Goal: Check status: Check status

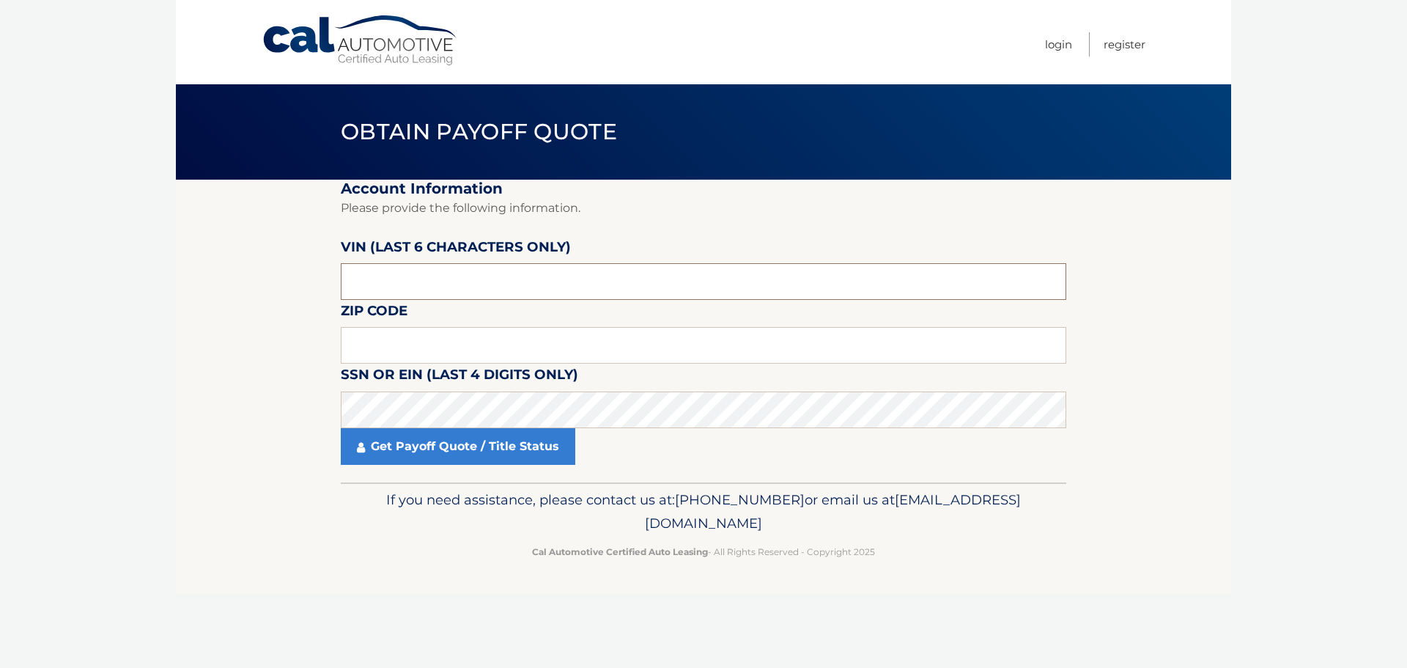
drag, startPoint x: 424, startPoint y: 285, endPoint x: 263, endPoint y: 289, distance: 161.3
click at [263, 289] on section "Account Information Please provide the following information. VIN (last 6 chara…" at bounding box center [704, 331] width 1056 height 303
click at [474, 273] on input "text" at bounding box center [704, 281] width 726 height 37
drag, startPoint x: 448, startPoint y: 282, endPoint x: 337, endPoint y: 287, distance: 110.8
click at [337, 287] on section "Account Information Please provide the following information. VIN (last 6 chara…" at bounding box center [704, 331] width 1056 height 303
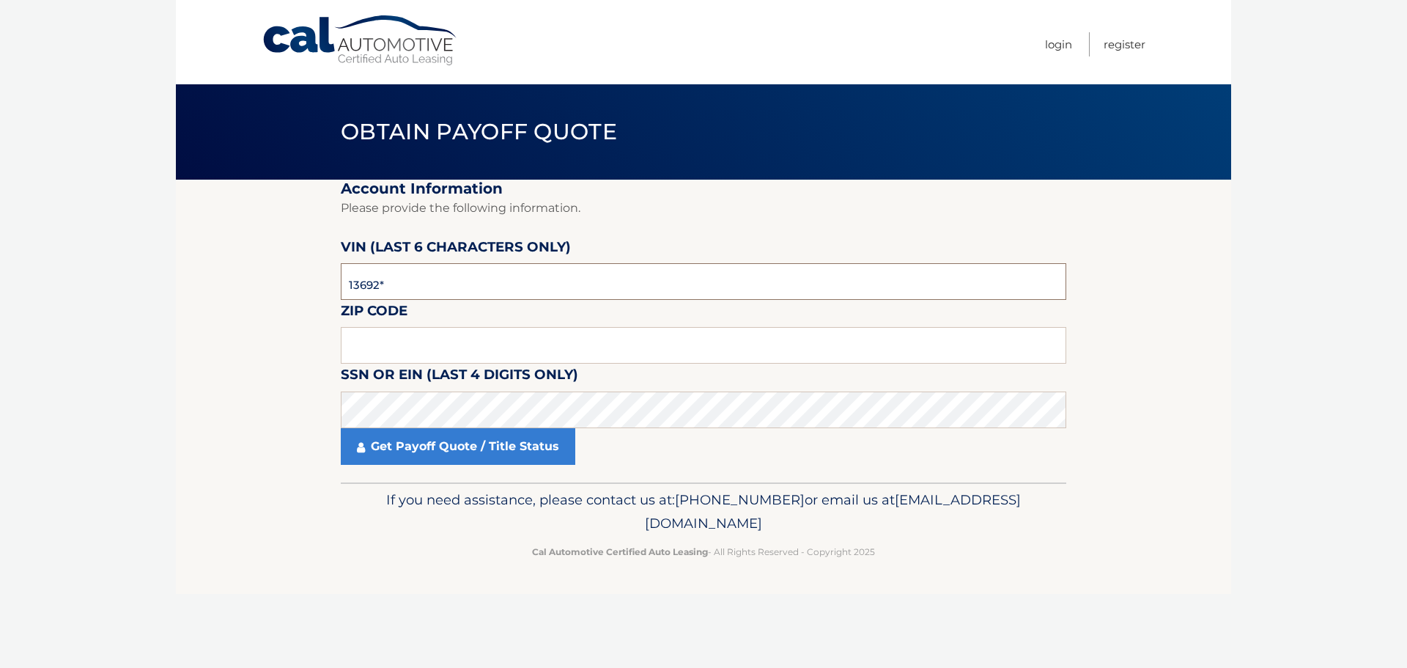
type input "136924"
type input "11803"
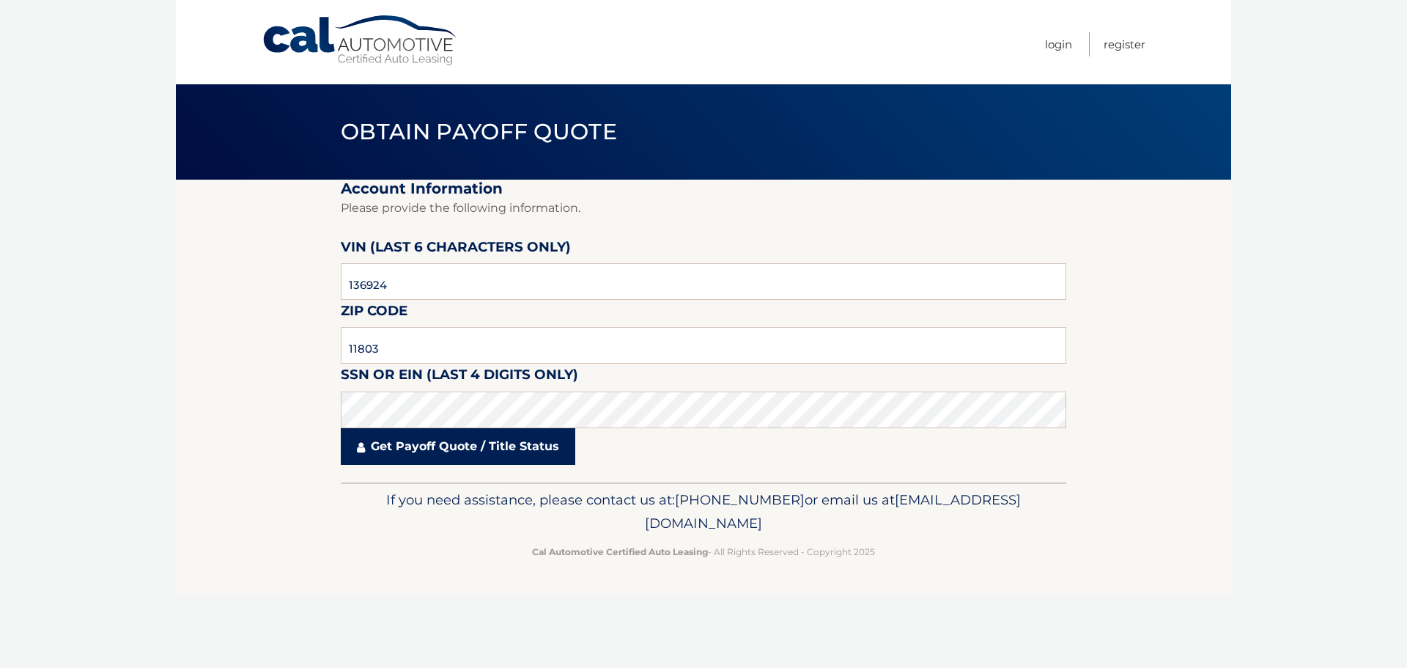
click at [414, 447] on link "Get Payoff Quote / Title Status" at bounding box center [458, 446] width 235 height 37
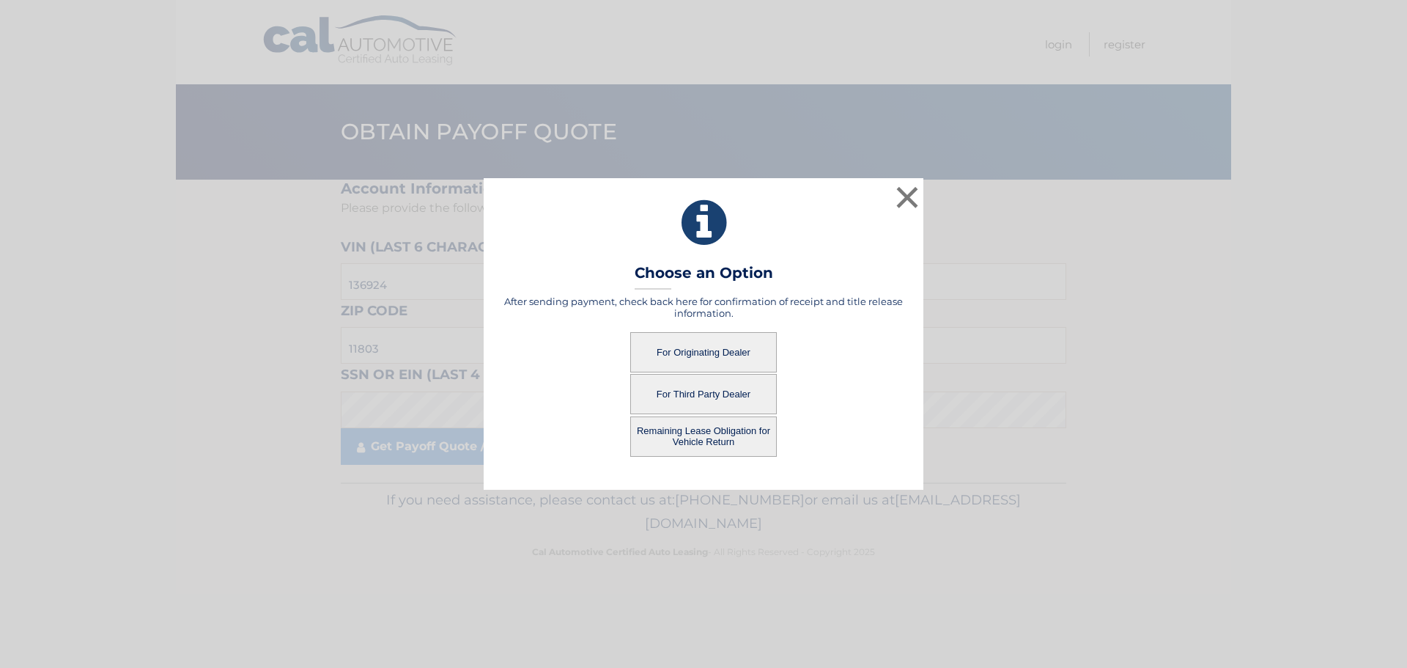
click at [715, 353] on button "For Originating Dealer" at bounding box center [703, 352] width 147 height 40
click at [727, 355] on button "For Originating Dealer" at bounding box center [703, 352] width 147 height 40
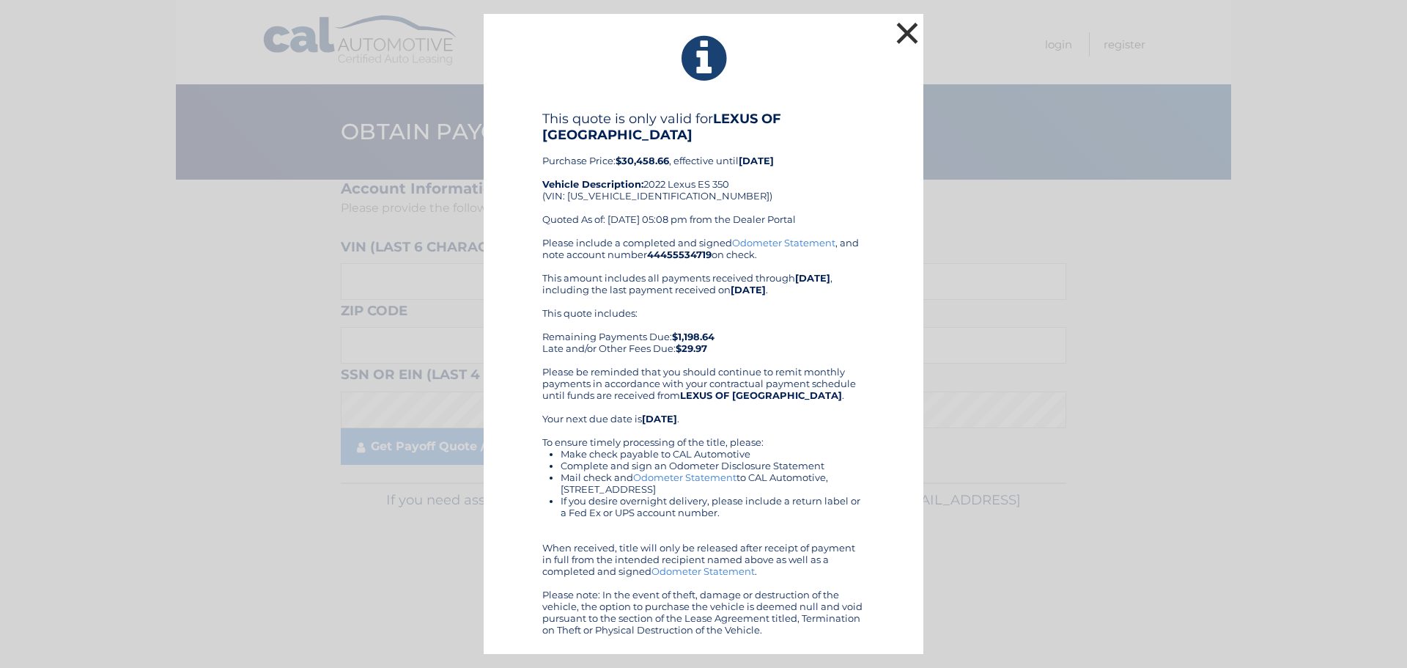
click at [913, 30] on button "×" at bounding box center [907, 32] width 29 height 29
